Goal: Transaction & Acquisition: Obtain resource

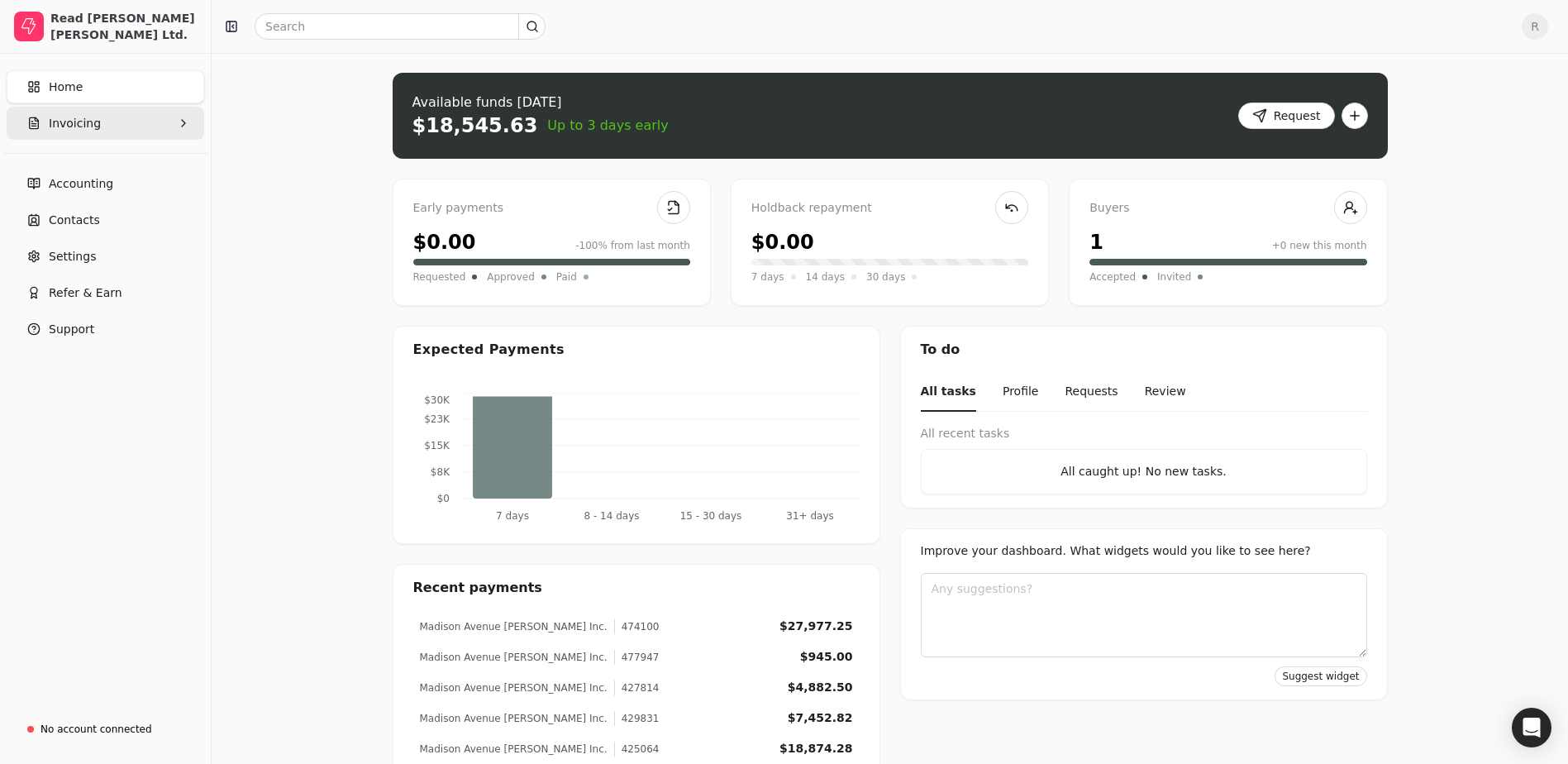
click at [117, 131] on button "Invoicing" at bounding box center [105, 124] width 198 height 33
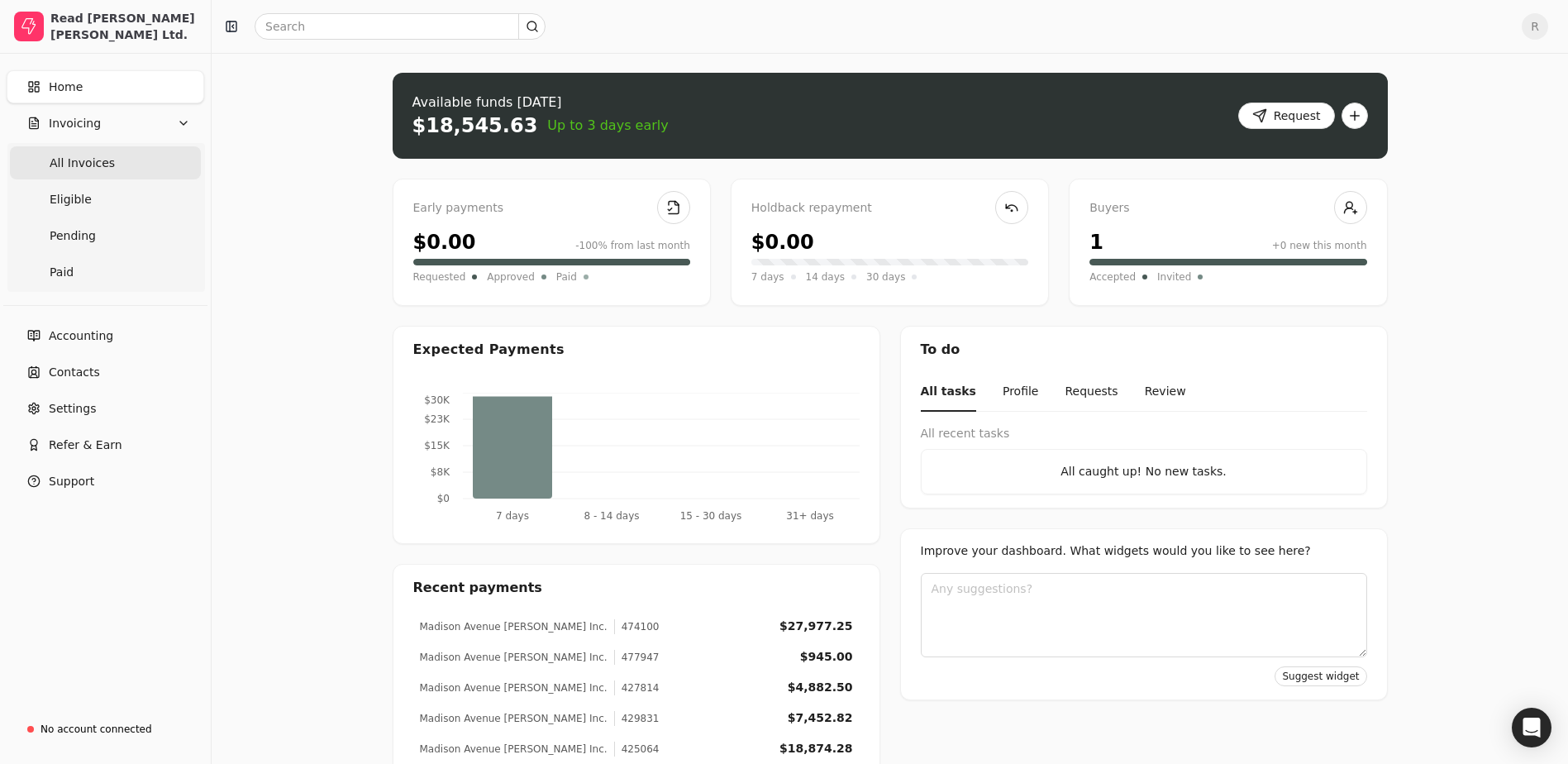
click at [119, 164] on Invoices "All Invoices" at bounding box center [104, 163] width 191 height 33
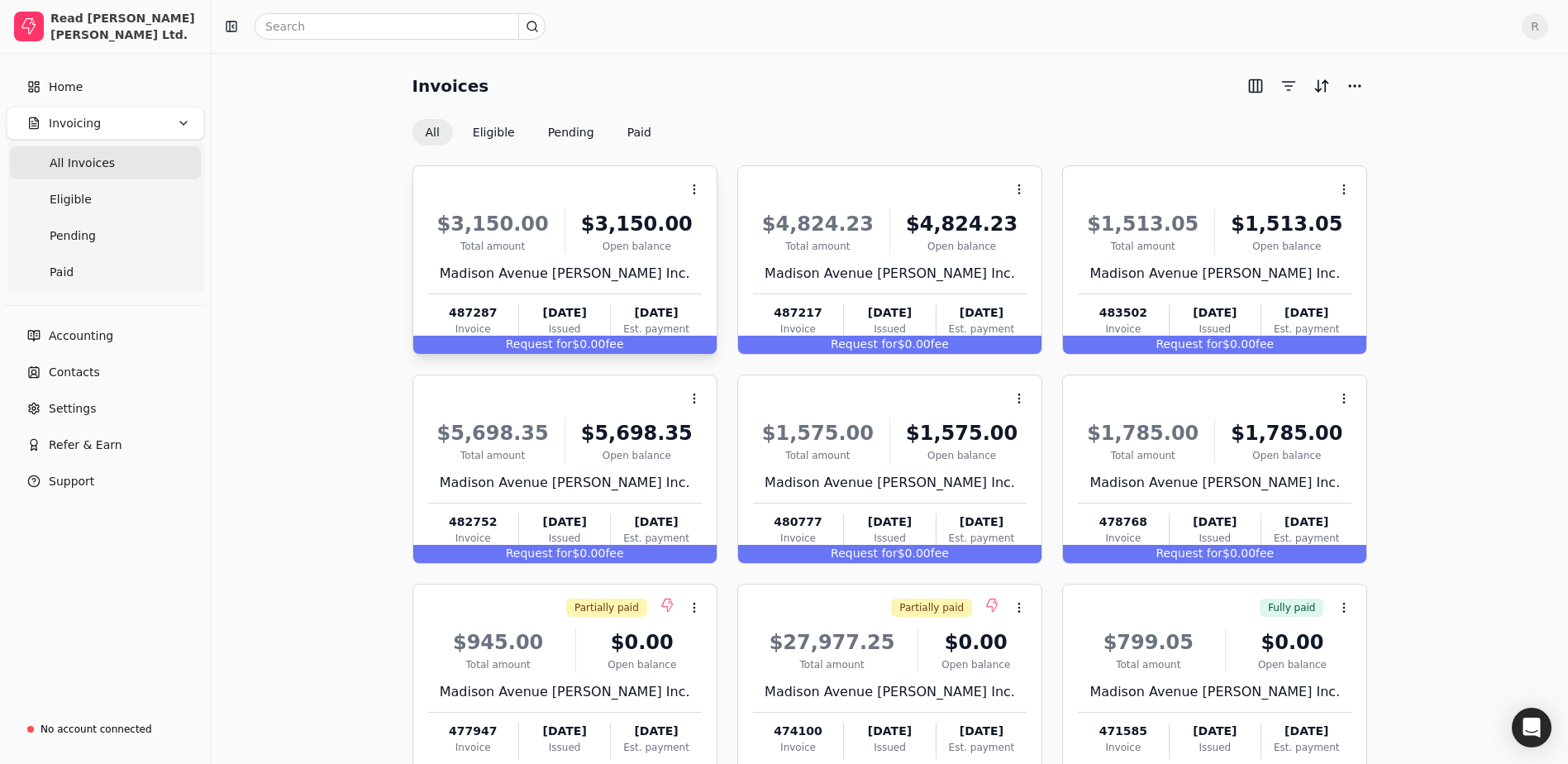
click at [633, 351] on div "Request for $0.00 fee" at bounding box center [565, 345] width 304 height 18
click at [732, 118] on div "Invoices All Eligible Pending Paid" at bounding box center [890, 110] width 955 height 73
click at [508, 137] on button "Eligible" at bounding box center [493, 132] width 69 height 26
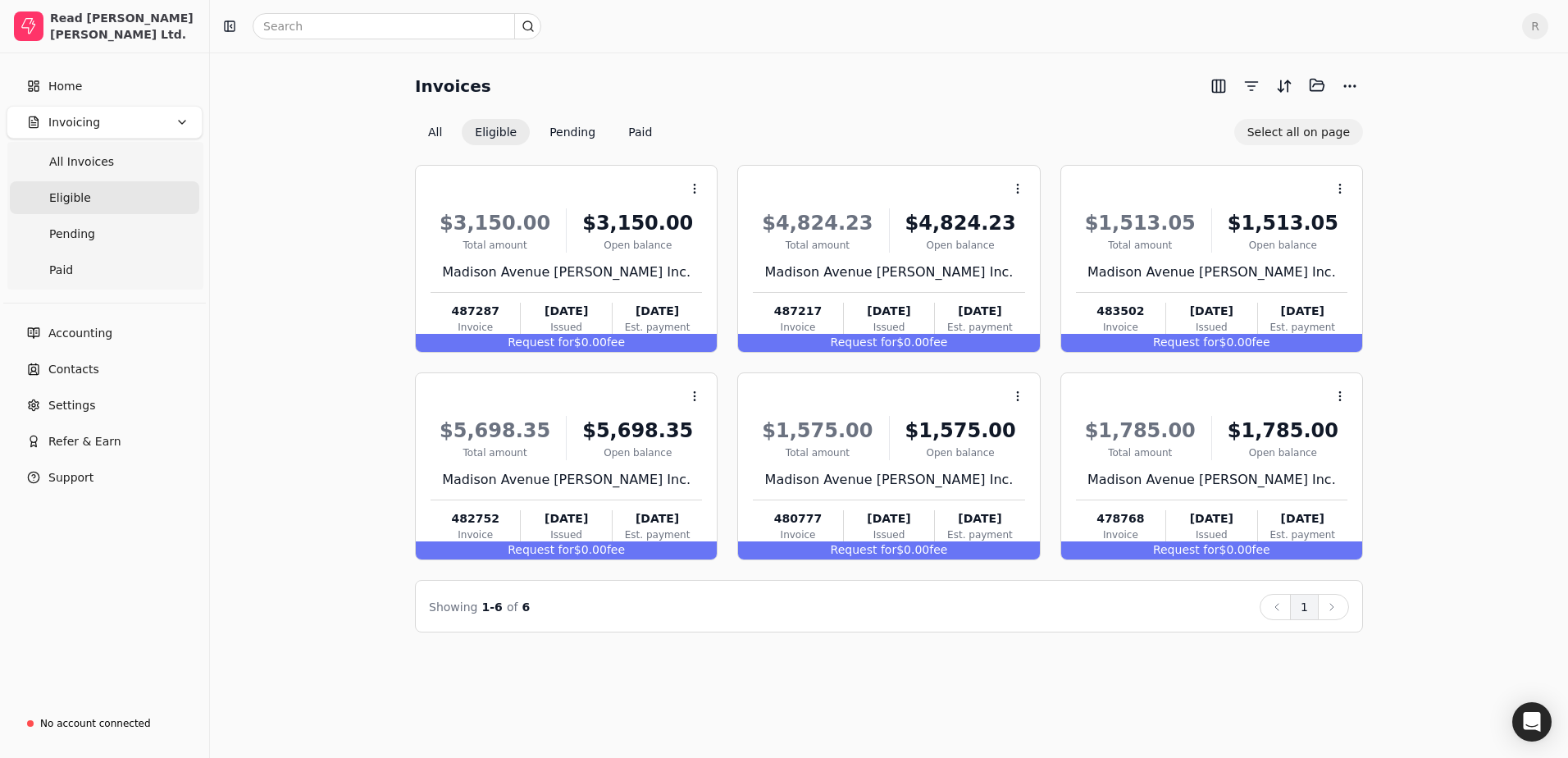
click at [1300, 135] on button "Select all on page" at bounding box center [1298, 132] width 129 height 26
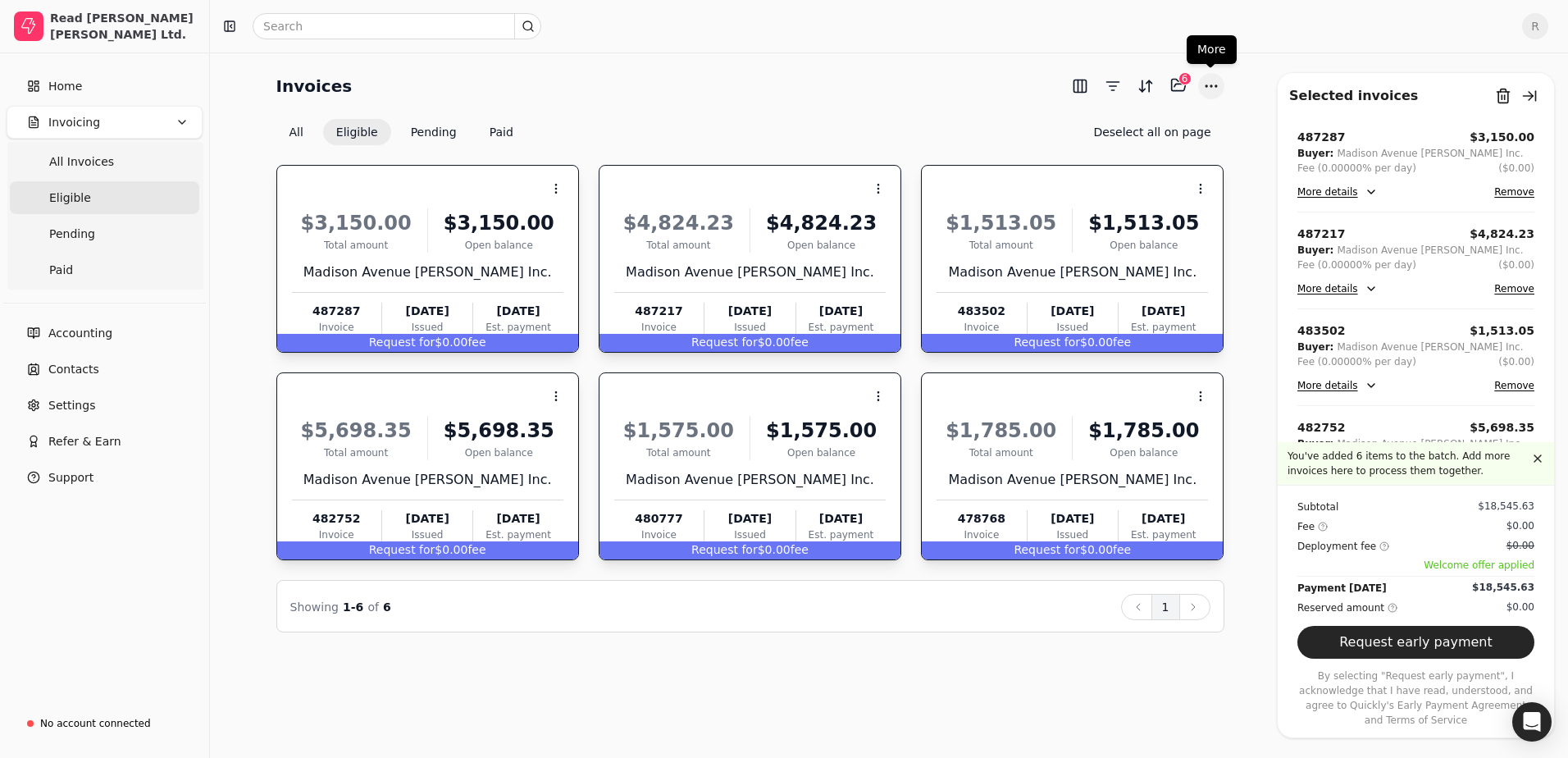
click at [1212, 91] on button "More" at bounding box center [1211, 86] width 26 height 26
click at [1072, 88] on button "button" at bounding box center [1080, 86] width 26 height 26
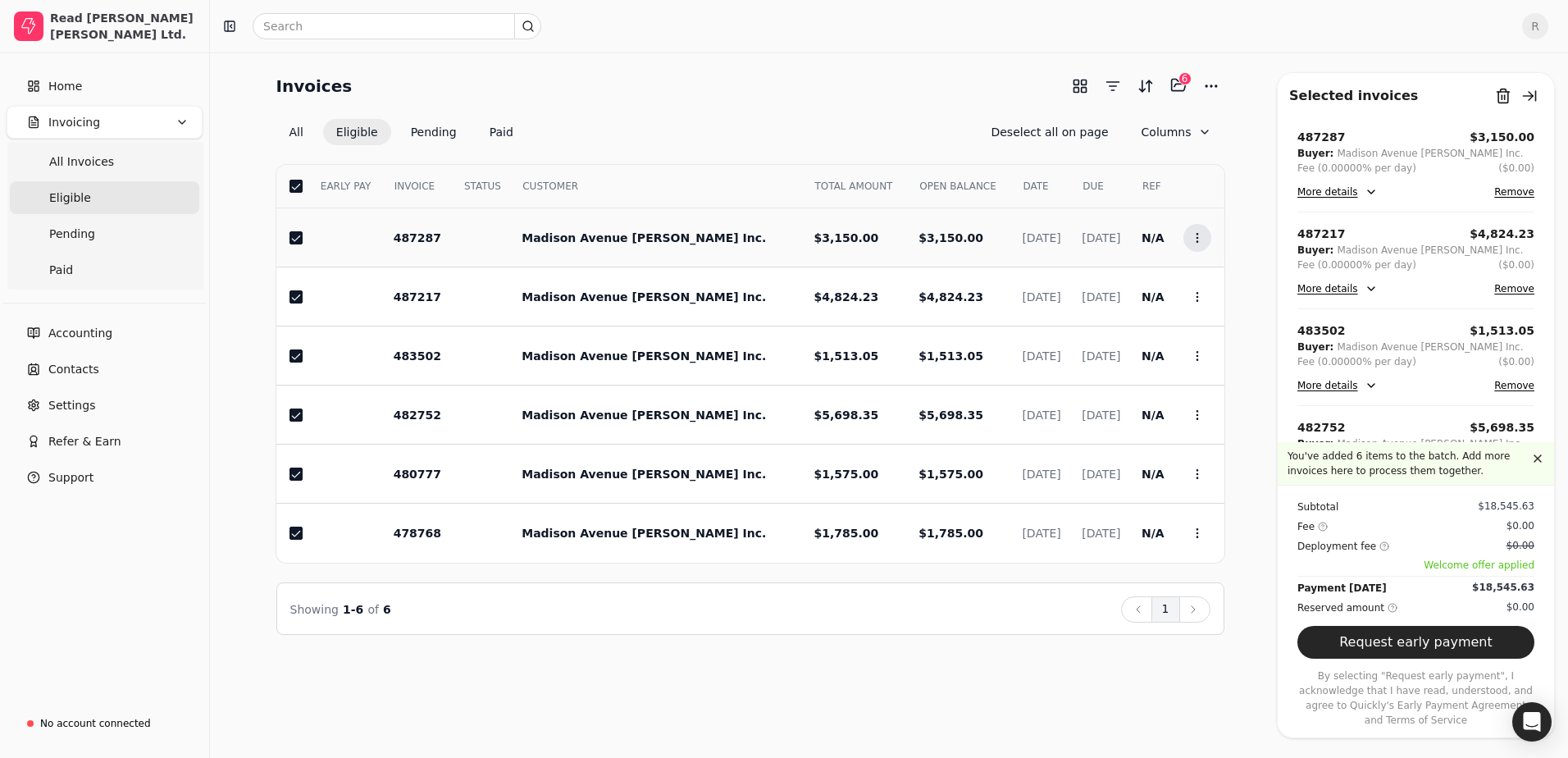
click at [1192, 237] on icon at bounding box center [1197, 237] width 13 height 13
click at [1223, 224] on td "Context Menu Button" at bounding box center [1197, 237] width 54 height 59
click at [307, 231] on tr "[GEOGRAPHIC_DATA] [PERSON_NAME] Inc. $3,150.00 $3,150.00 [DATE] [DATE] N/A $3,1…" at bounding box center [750, 237] width 948 height 59
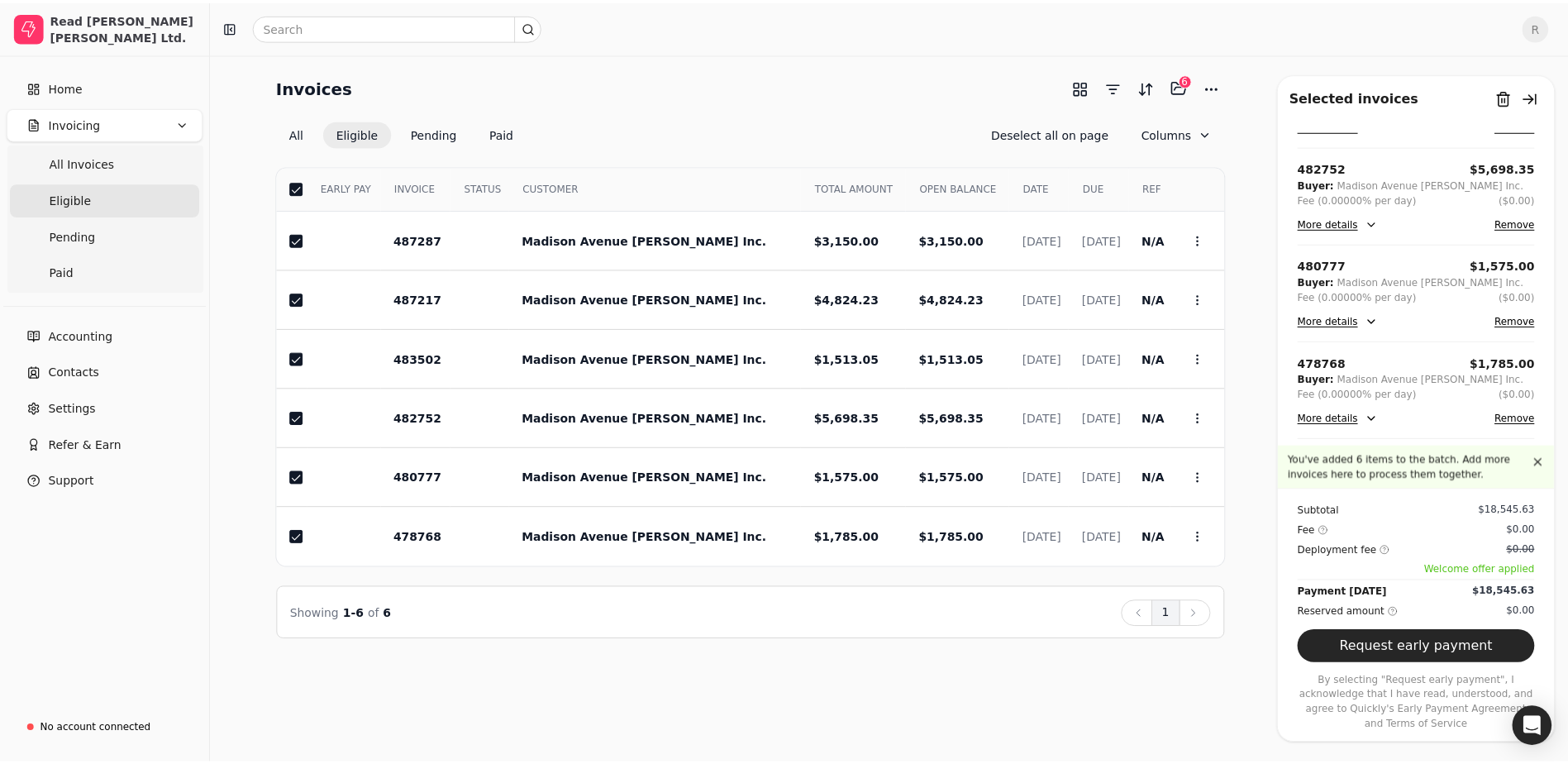
scroll to position [243, 0]
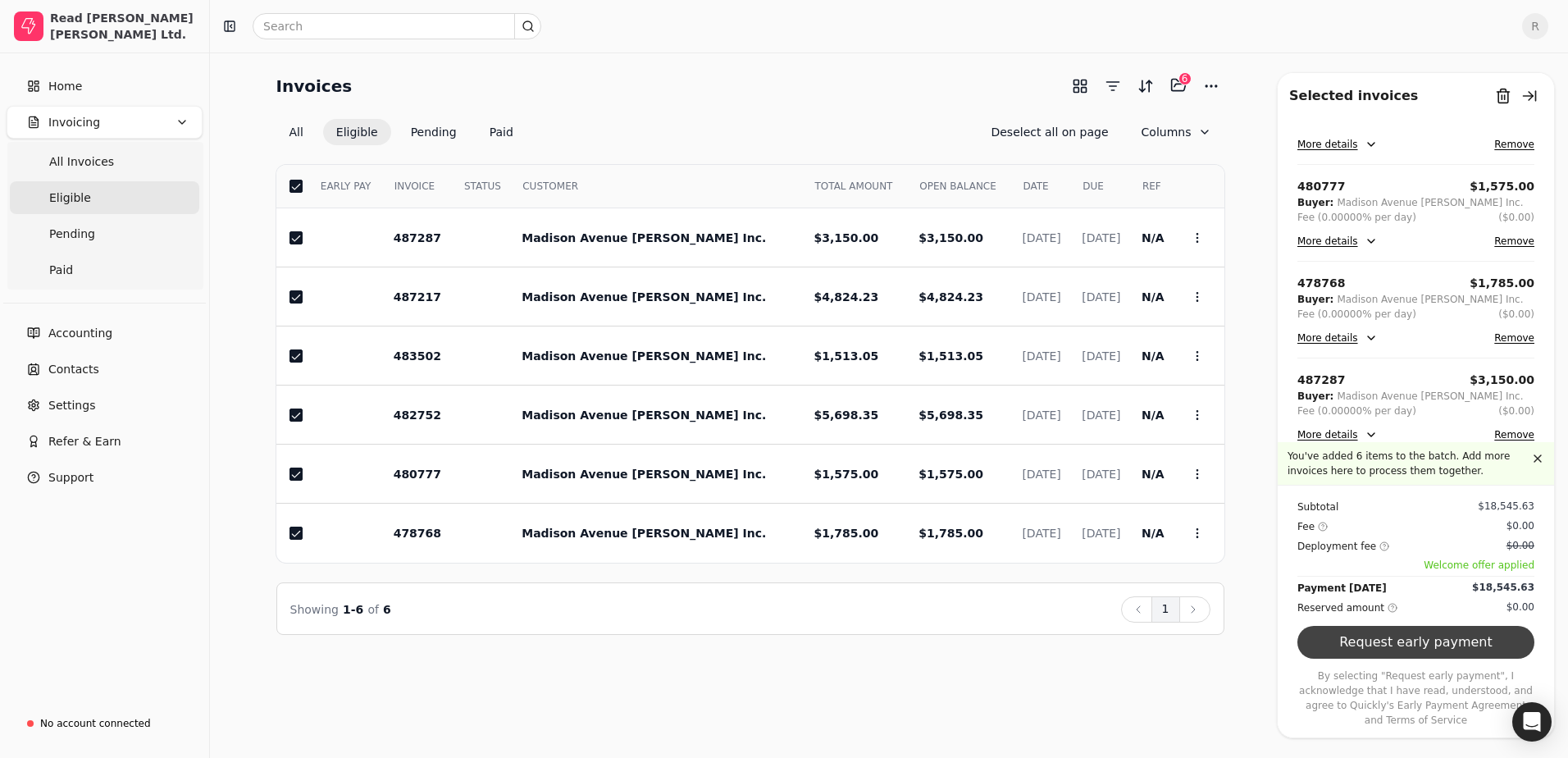
click at [1375, 659] on button "Request early payment" at bounding box center [1415, 642] width 237 height 33
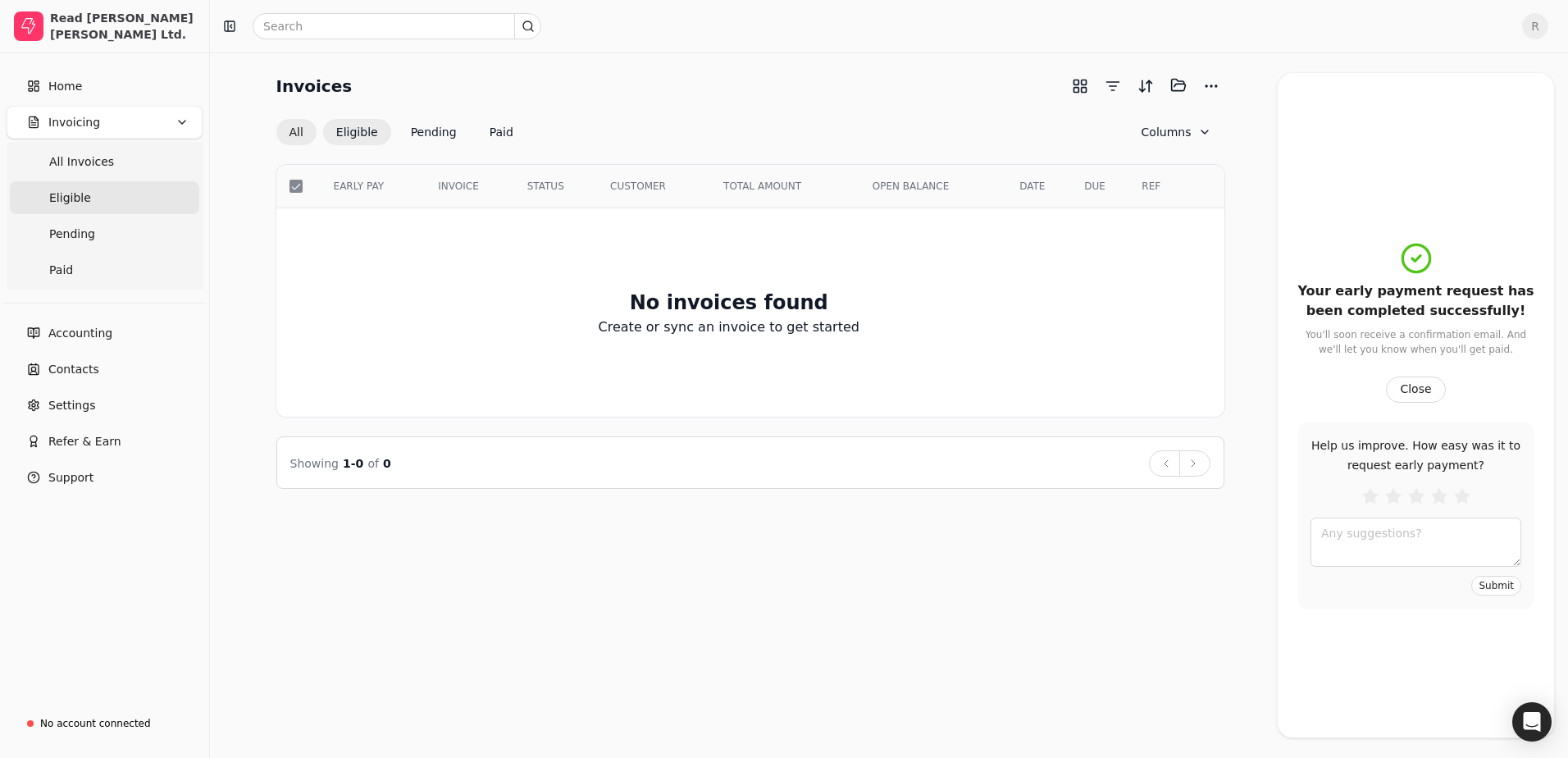
click at [291, 132] on button "All" at bounding box center [296, 132] width 41 height 26
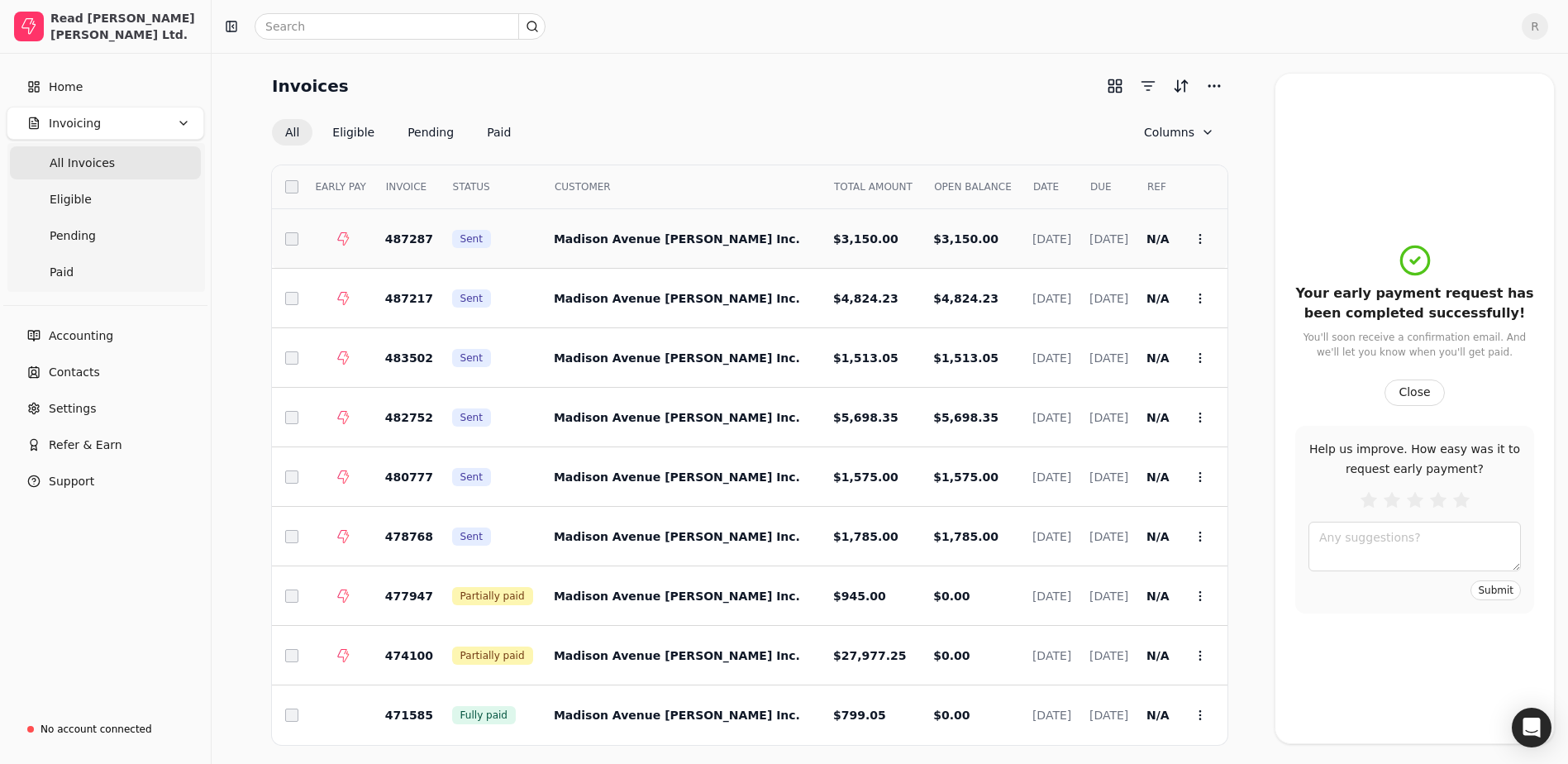
scroll to position [74, 0]
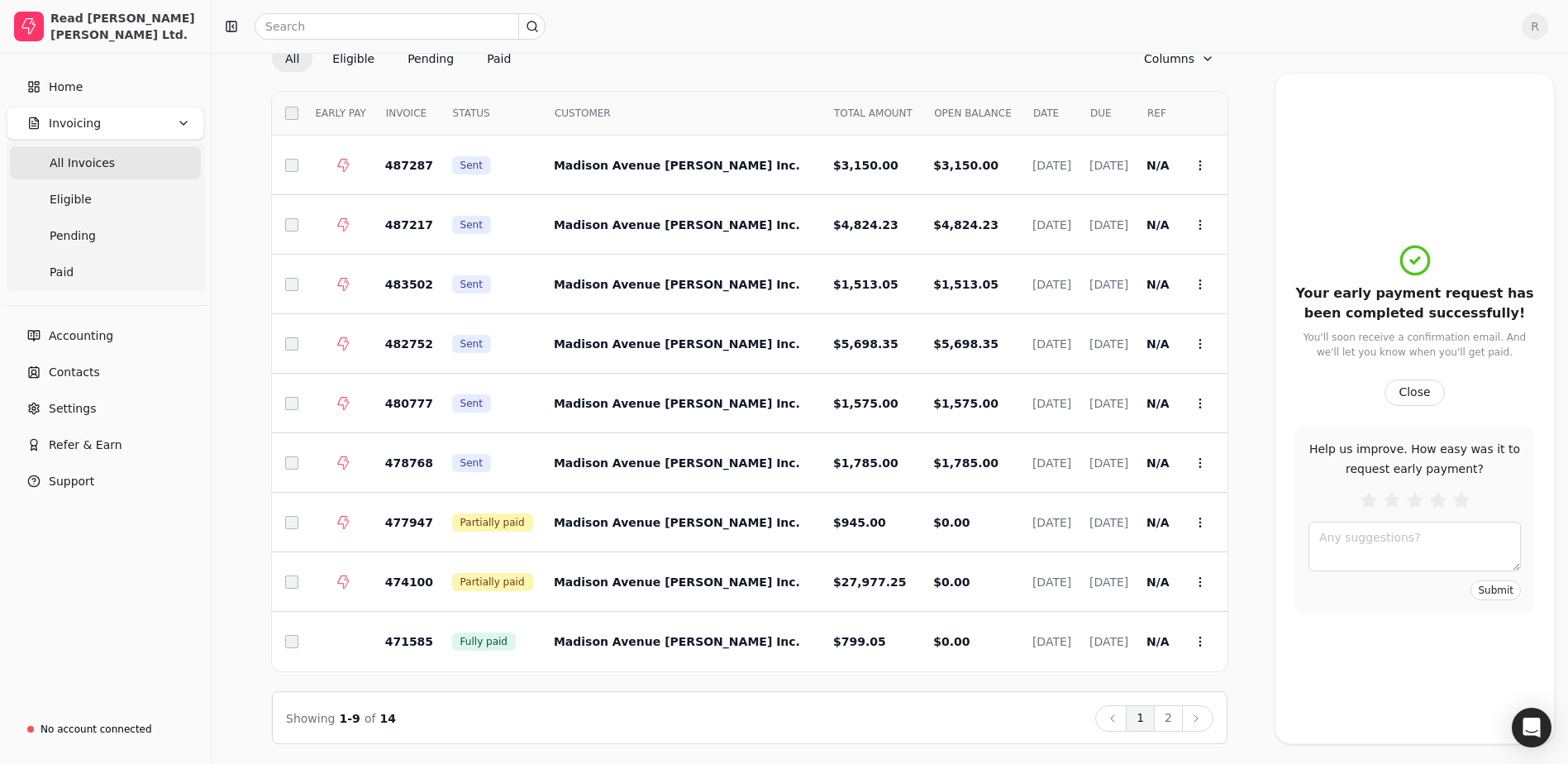
click at [4, 326] on div "Accounting Contacts Settings Refer & Earn Support" at bounding box center [105, 408] width 211 height 191
